Goal: Ask a question

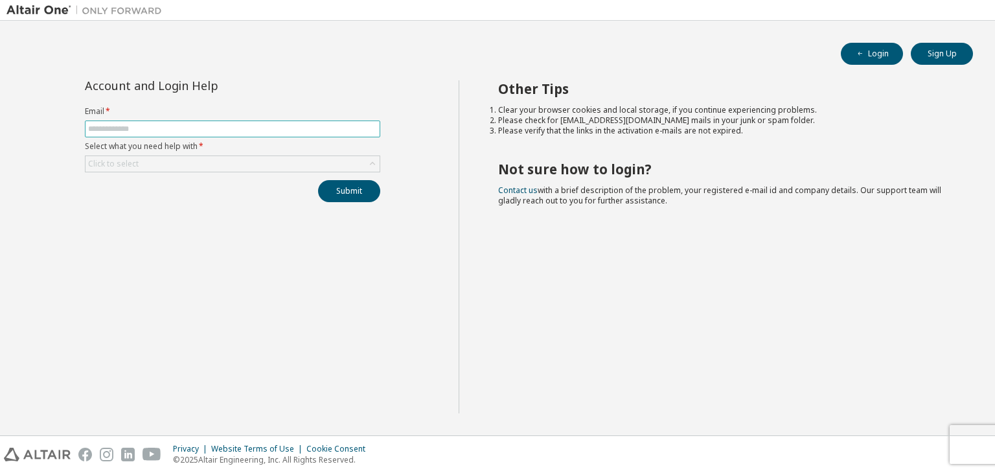
click at [337, 132] on input "text" at bounding box center [232, 129] width 289 height 10
click at [322, 153] on form "Email * ** Select what you need help with * Click to select" at bounding box center [232, 139] width 295 height 66
click at [284, 126] on input "**" at bounding box center [232, 129] width 289 height 10
type input "**********"
